Goal: Task Accomplishment & Management: Complete application form

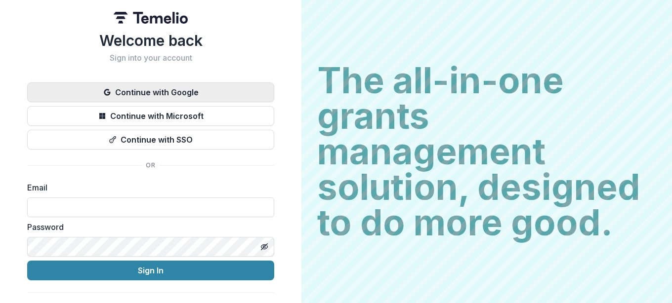
click at [201, 85] on button "Continue with Google" at bounding box center [150, 93] width 247 height 20
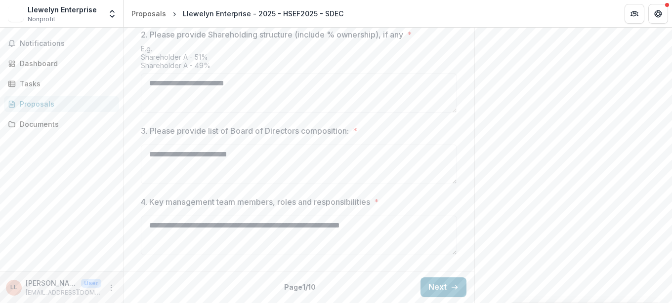
scroll to position [513, 0]
click at [445, 287] on button "Next" at bounding box center [443, 288] width 46 height 20
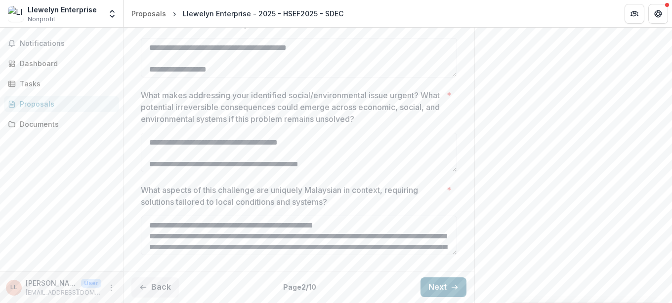
click at [445, 287] on button "Next" at bounding box center [443, 288] width 46 height 20
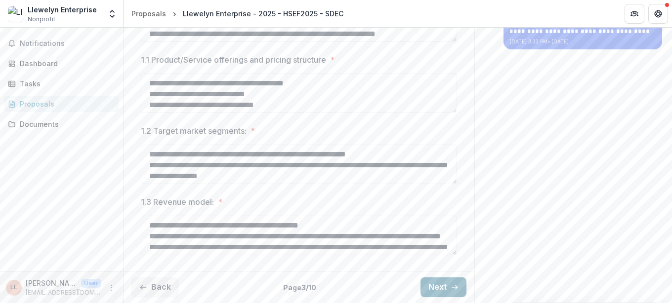
click at [445, 287] on button "Next" at bounding box center [443, 288] width 46 height 20
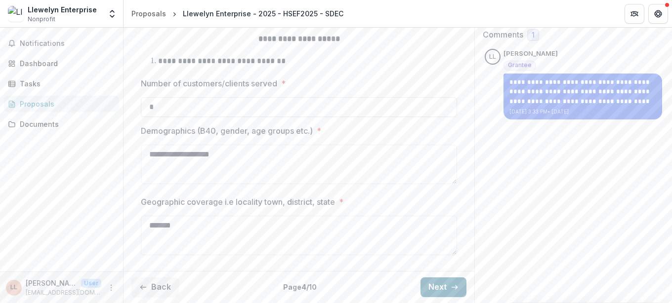
click at [445, 287] on button "Next" at bounding box center [443, 288] width 46 height 20
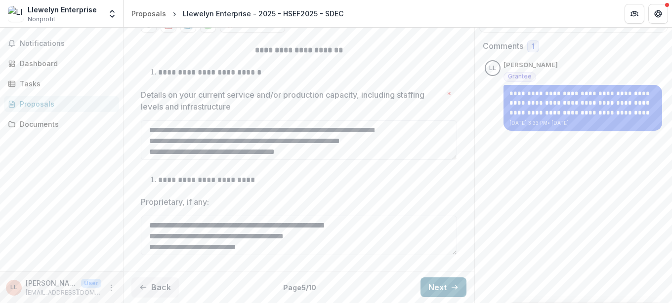
scroll to position [206, 0]
click at [445, 287] on button "Next" at bounding box center [443, 288] width 46 height 20
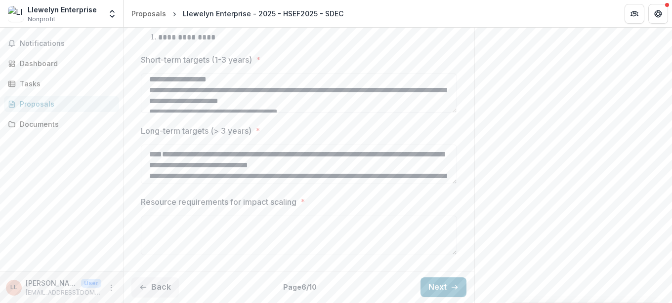
scroll to position [647, 0]
click at [465, 290] on button "Next" at bounding box center [443, 288] width 46 height 20
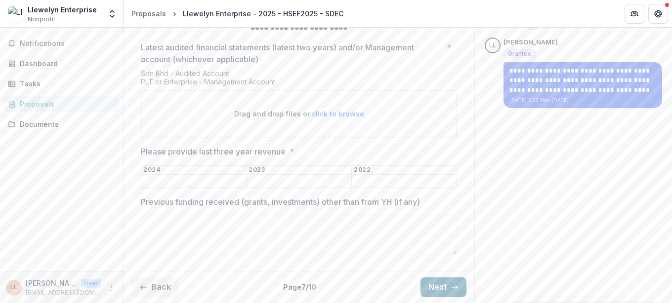
scroll to position [228, 0]
click at [336, 231] on textarea "Previous funding received (grants, investments) other than from YH (if any)" at bounding box center [299, 236] width 316 height 40
click at [156, 227] on textarea "****" at bounding box center [299, 236] width 316 height 40
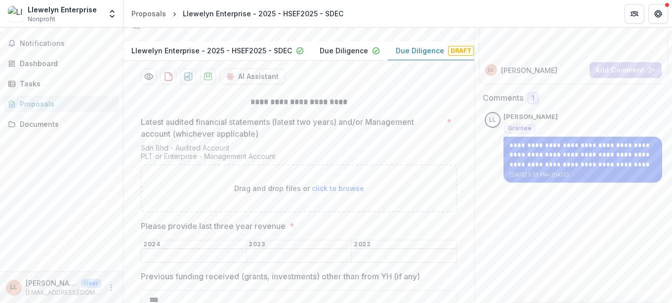
scroll to position [50, 0]
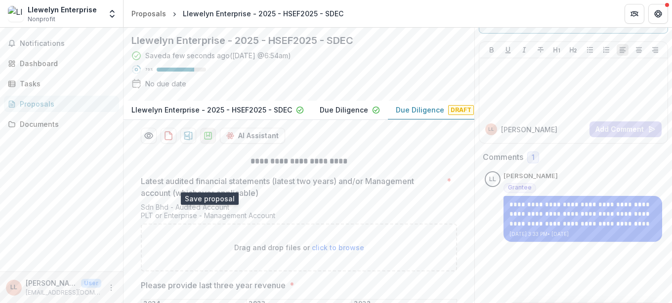
type textarea "***"
click at [206, 141] on icon "download-proposal" at bounding box center [208, 136] width 10 height 10
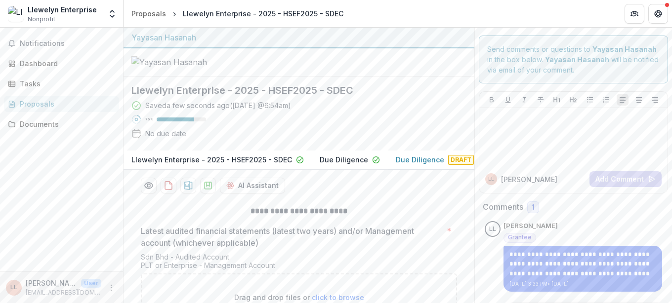
scroll to position [228, 0]
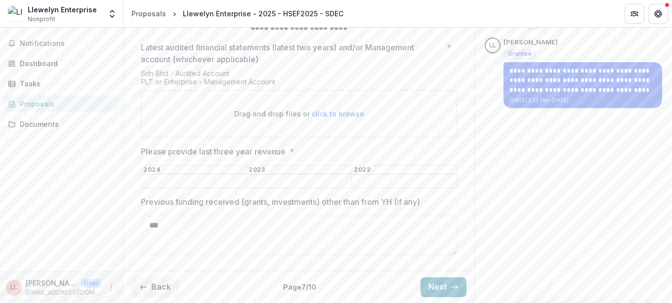
click at [386, 187] on input "Please provide last three year revenue *" at bounding box center [404, 182] width 105 height 12
type input "*"
click at [301, 183] on input "Please provide last three year revenue *" at bounding box center [299, 182] width 105 height 12
type input "*"
click at [182, 179] on input "Please provide last three year revenue *" at bounding box center [193, 182] width 105 height 12
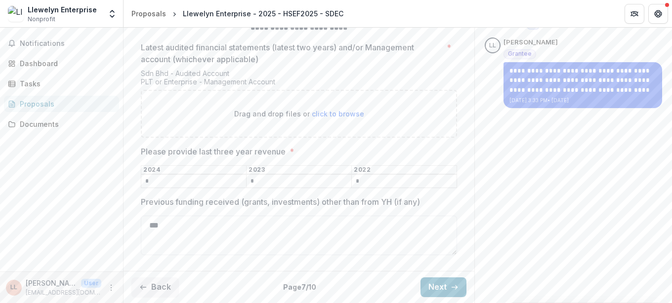
type input "*"
click at [478, 142] on div "**********" at bounding box center [573, 74] width 198 height 460
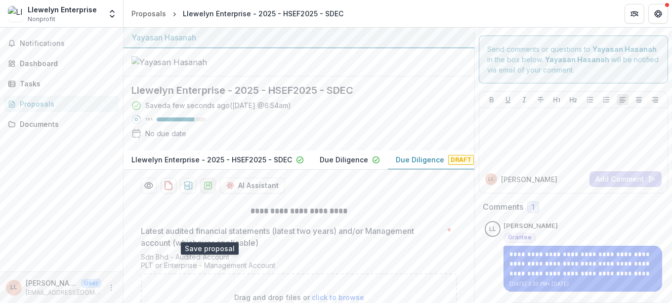
click at [206, 191] on icon "download-proposal" at bounding box center [208, 186] width 10 height 10
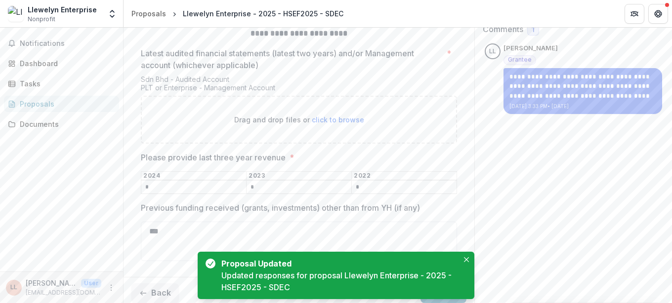
scroll to position [228, 0]
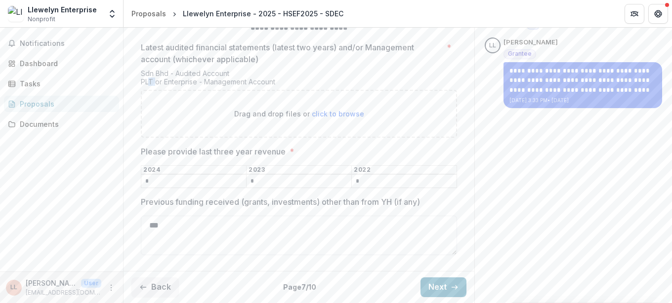
drag, startPoint x: 148, startPoint y: 82, endPoint x: 157, endPoint y: 81, distance: 9.0
click at [157, 81] on div "Sdn Bhd - Audited Account PLT or Enterprise - Management Account" at bounding box center [299, 79] width 316 height 21
click at [160, 82] on div "Sdn Bhd - Audited Account PLT or Enterprise - Management Account" at bounding box center [299, 79] width 316 height 21
click at [430, 283] on button "Next" at bounding box center [443, 288] width 46 height 20
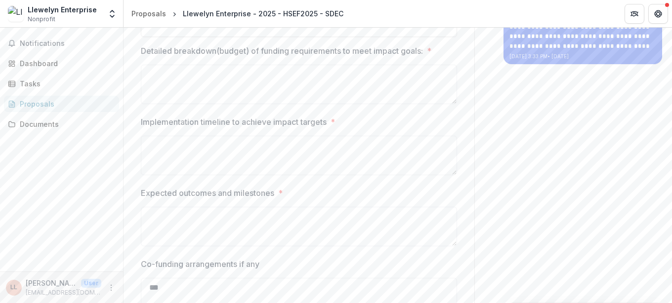
type input "*********"
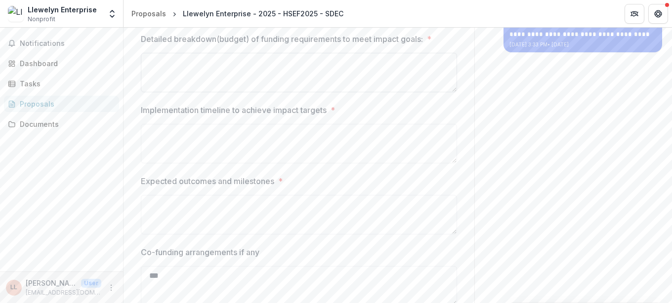
click at [380, 92] on textarea "Detailed breakdown(budget) of funding requirements to meet impact goals: *" at bounding box center [299, 73] width 316 height 40
